Goal: Task Accomplishment & Management: Manage account settings

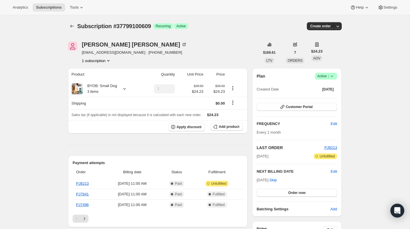
click at [332, 76] on icon at bounding box center [331, 76] width 2 height 1
click at [329, 98] on span "Cancel subscription" at bounding box center [323, 97] width 33 height 4
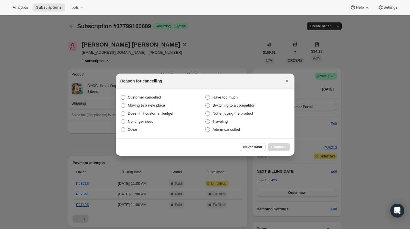
click at [155, 97] on span "Customer cancelled" at bounding box center [144, 97] width 33 height 4
click at [121, 96] on input "Customer cancelled" at bounding box center [121, 95] width 0 height 0
radio input "true"
click at [277, 149] on span "Continue" at bounding box center [278, 147] width 15 height 5
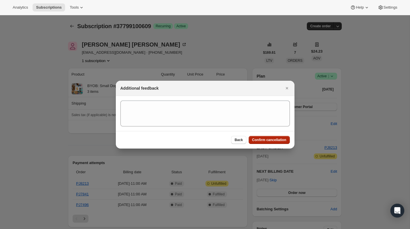
click at [279, 141] on span "Confirm cancellation" at bounding box center [269, 140] width 34 height 5
